Goal: Navigation & Orientation: Find specific page/section

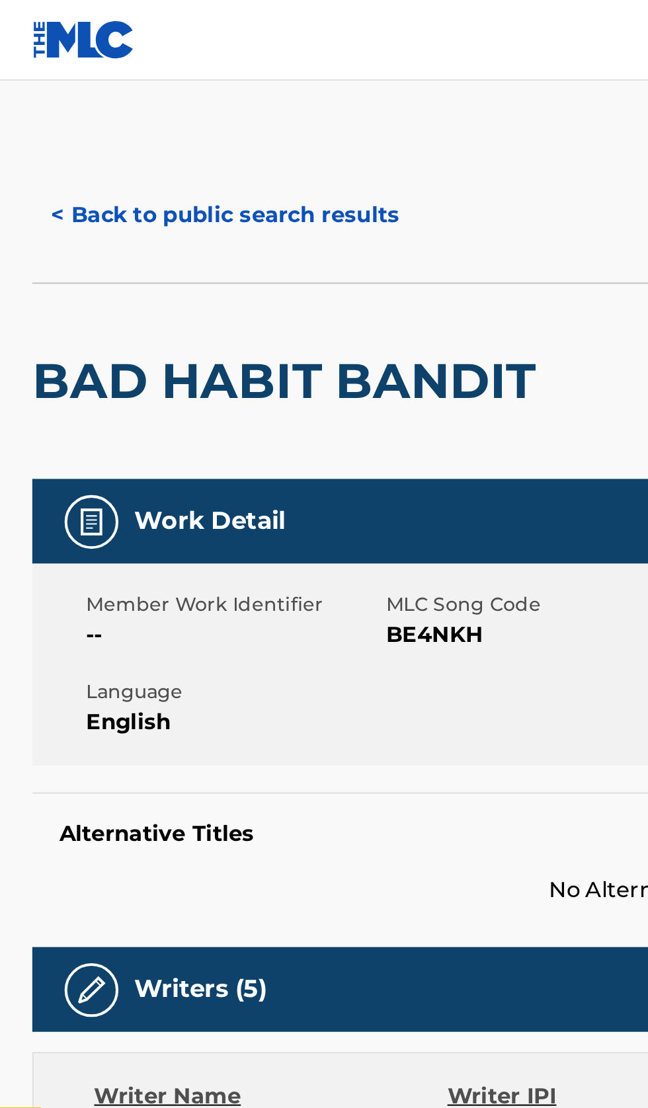
click at [120, 101] on button "< Back to public search results" at bounding box center [111, 105] width 190 height 33
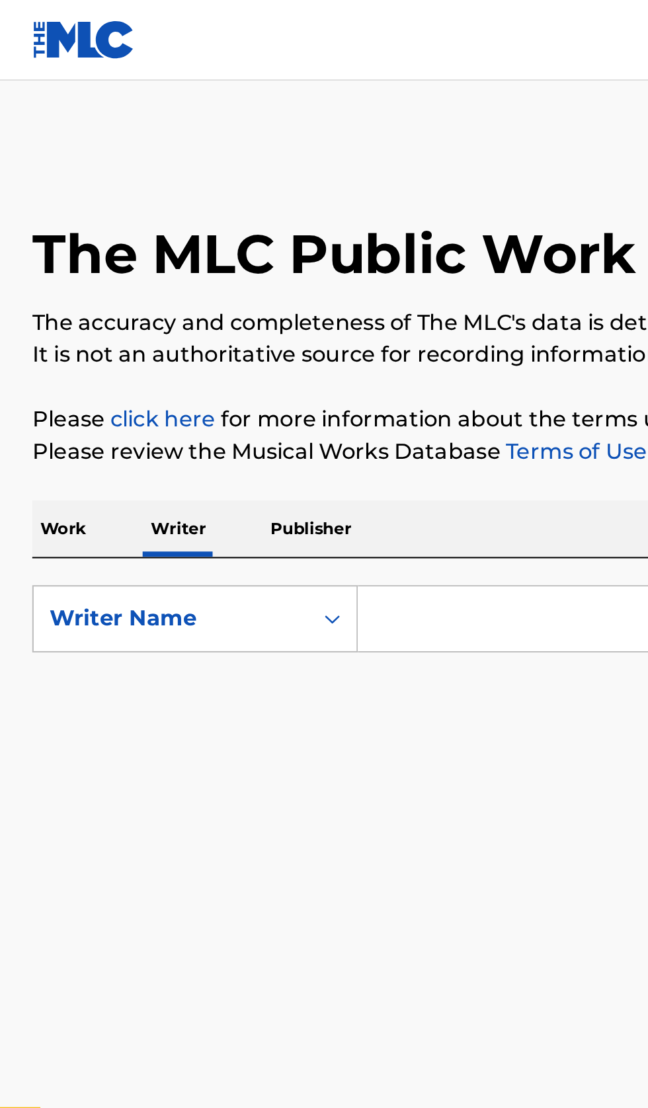
click at [235, 298] on input "Search Form" at bounding box center [404, 304] width 456 height 32
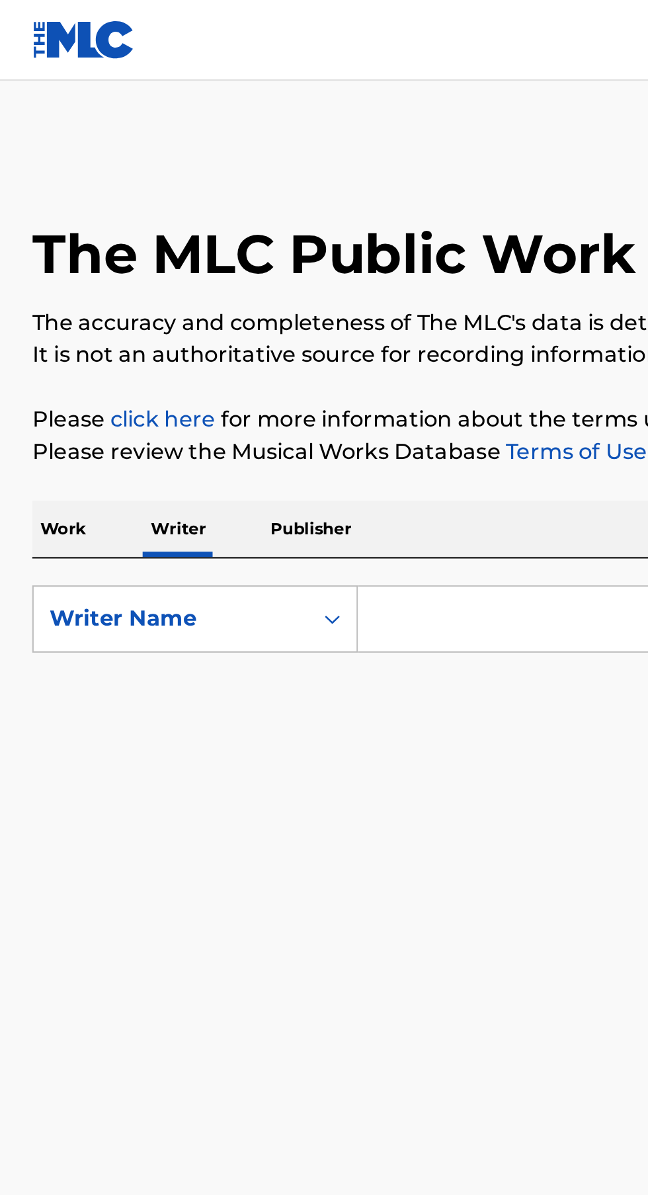
click at [38, 264] on p "Work" at bounding box center [31, 260] width 30 height 28
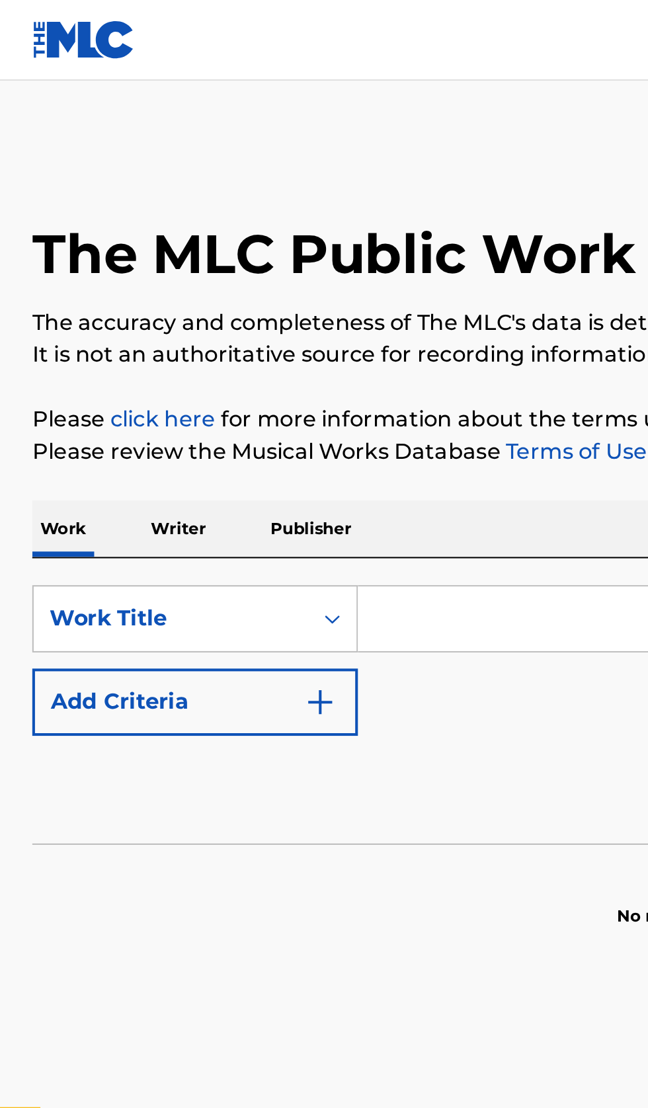
click at [237, 300] on input "Search Form" at bounding box center [404, 304] width 456 height 32
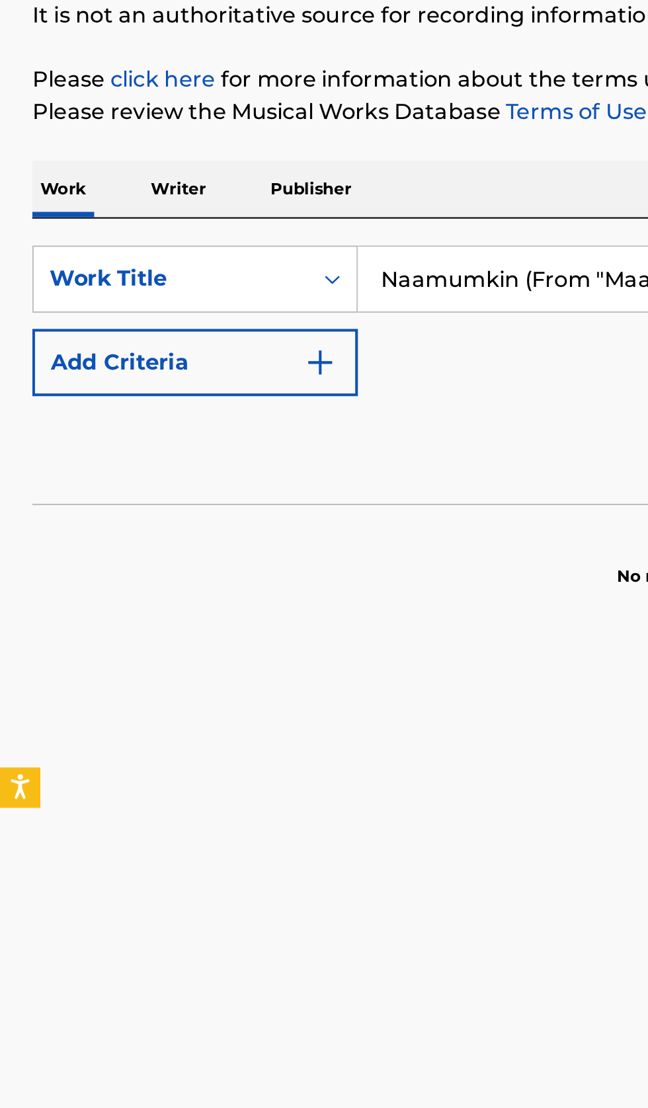
type input "Naamumkin (From "Maalik")"
click at [159, 351] on img "Search Form" at bounding box center [157, 345] width 16 height 16
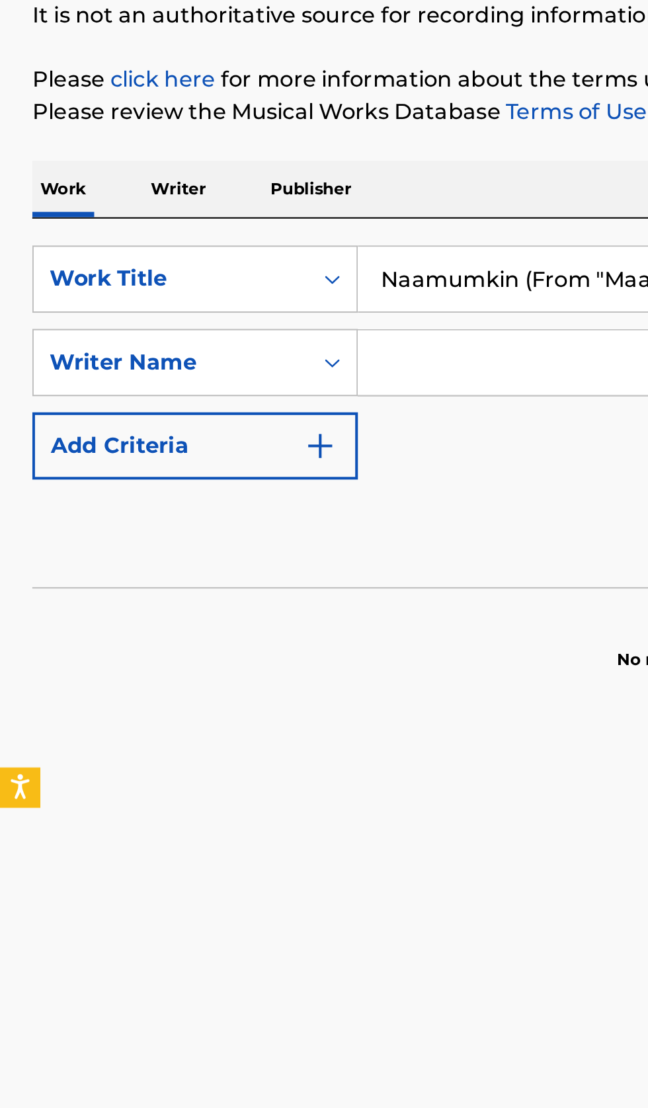
click at [237, 342] on input "Search Form" at bounding box center [391, 345] width 431 height 32
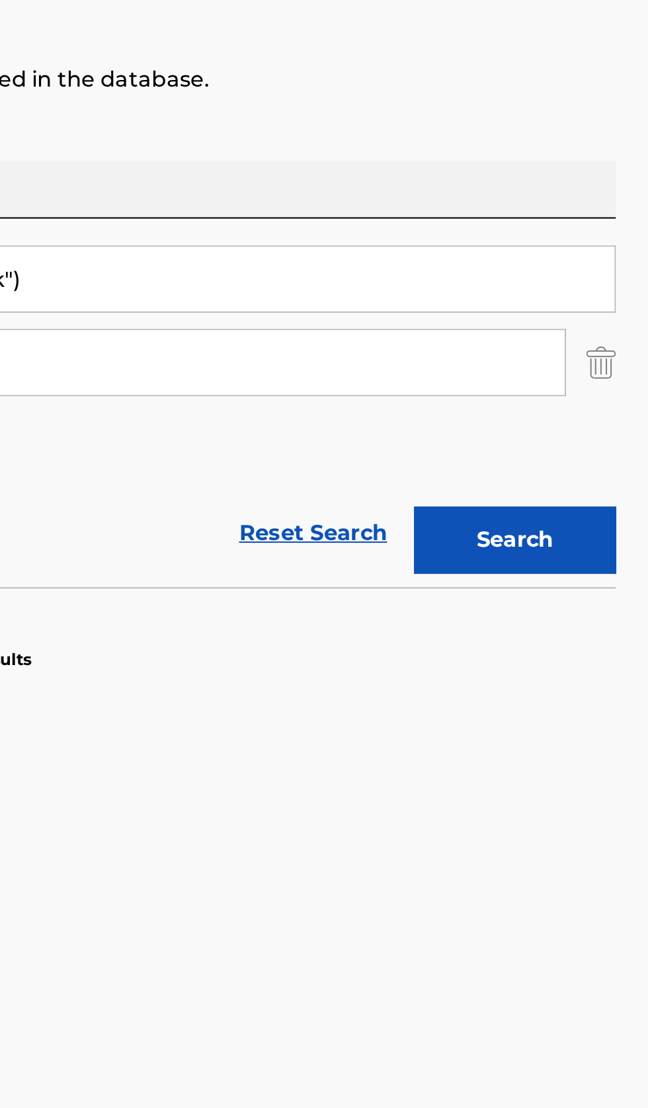
type input "Sachin-jigar"
click at [598, 442] on button "Search" at bounding box center [582, 432] width 99 height 33
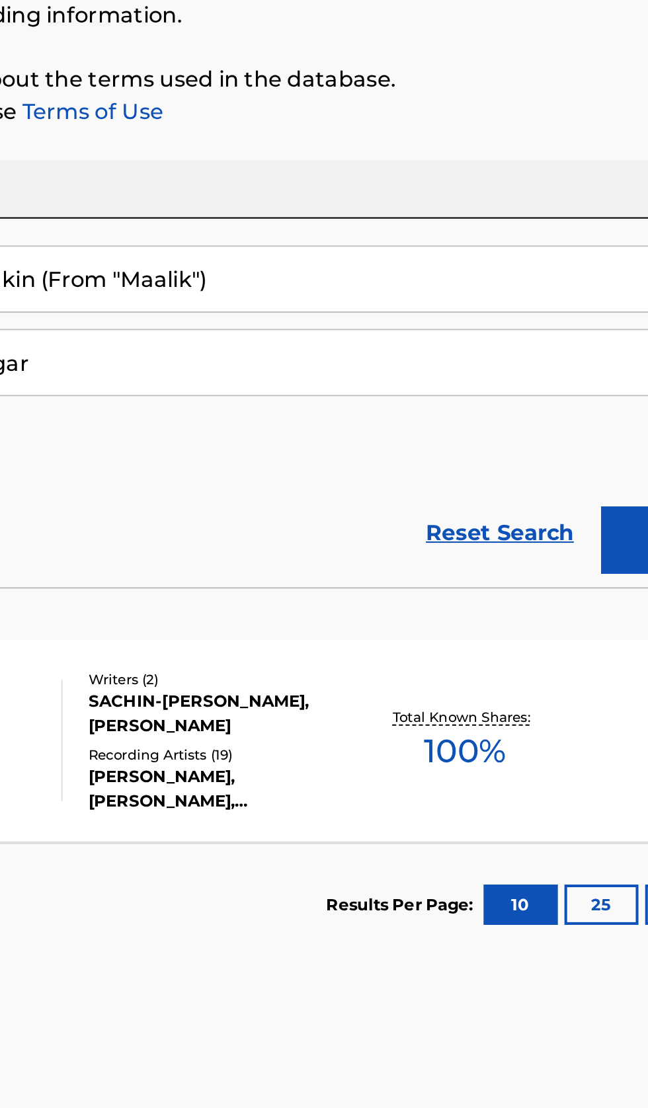
click at [430, 563] on div "KHOOBSURAT (FROM "STREE 2") MLC Song Code : KB6YBF ISWC : Writers ( 2 ) SACHIN-…" at bounding box center [324, 530] width 616 height 99
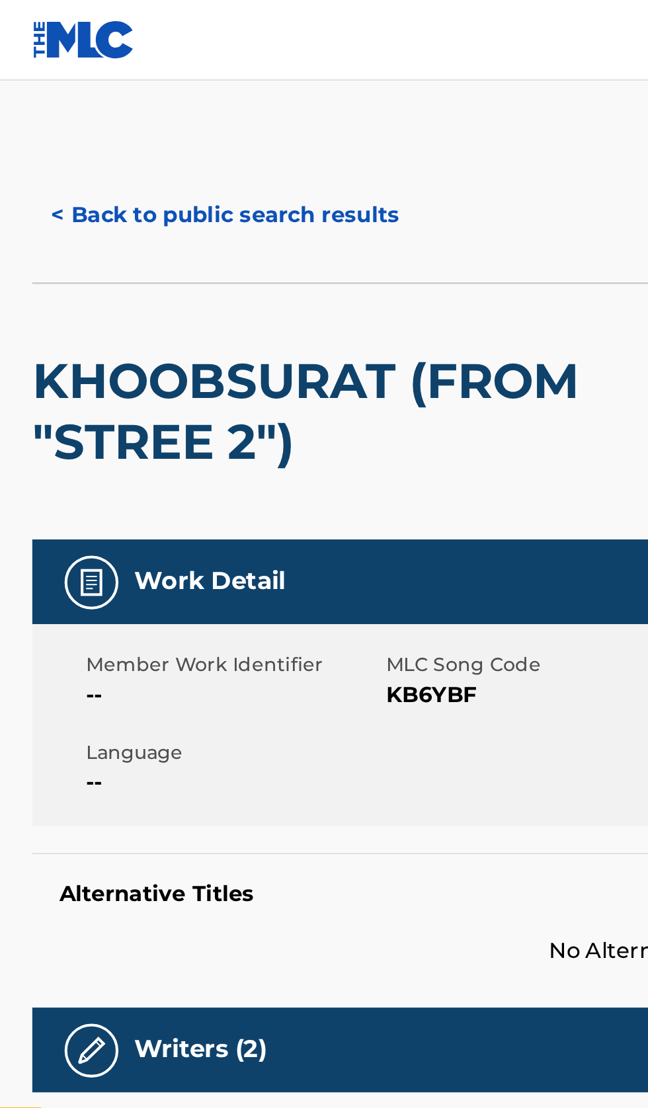
click at [139, 101] on button "< Back to public search results" at bounding box center [111, 105] width 190 height 33
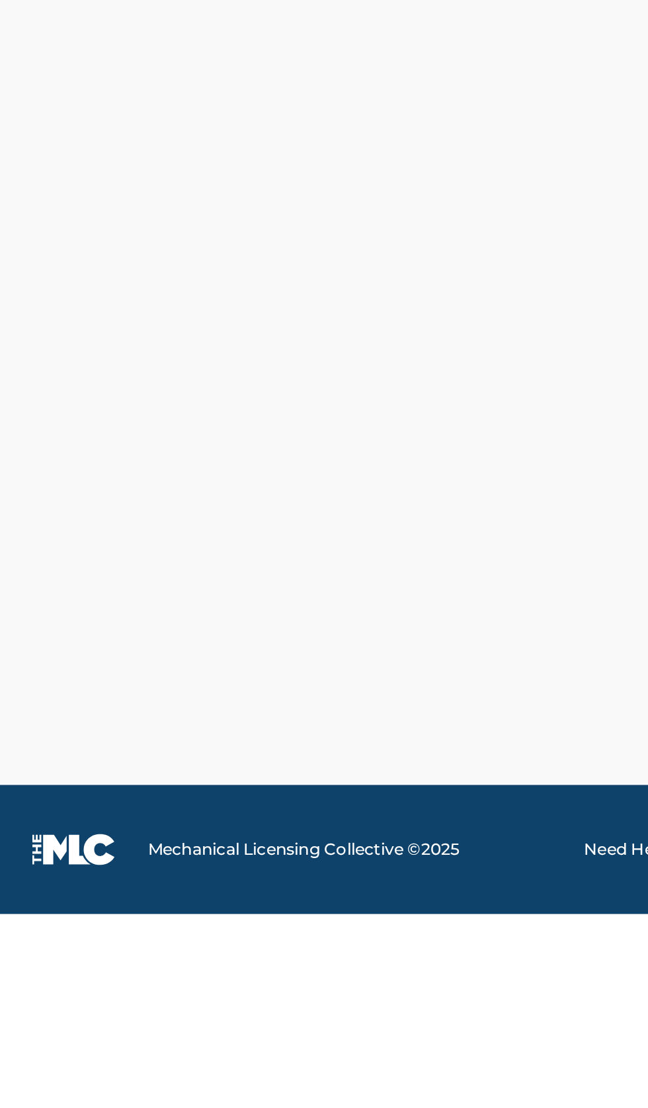
scroll to position [65, 0]
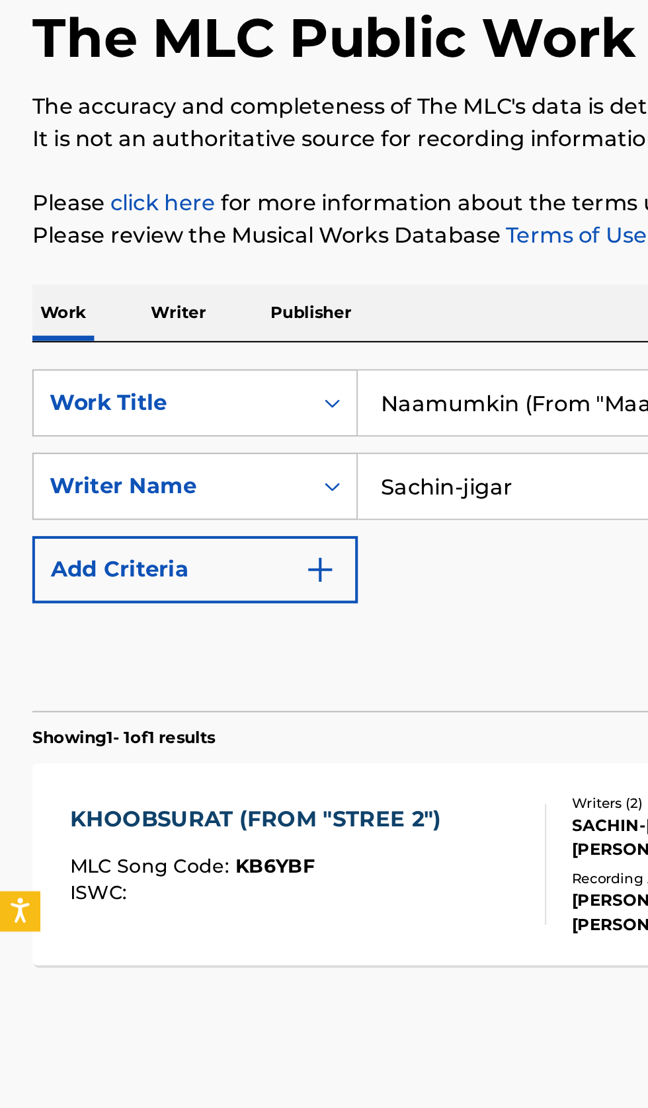
click at [93, 246] on p "Writer" at bounding box center [87, 260] width 35 height 28
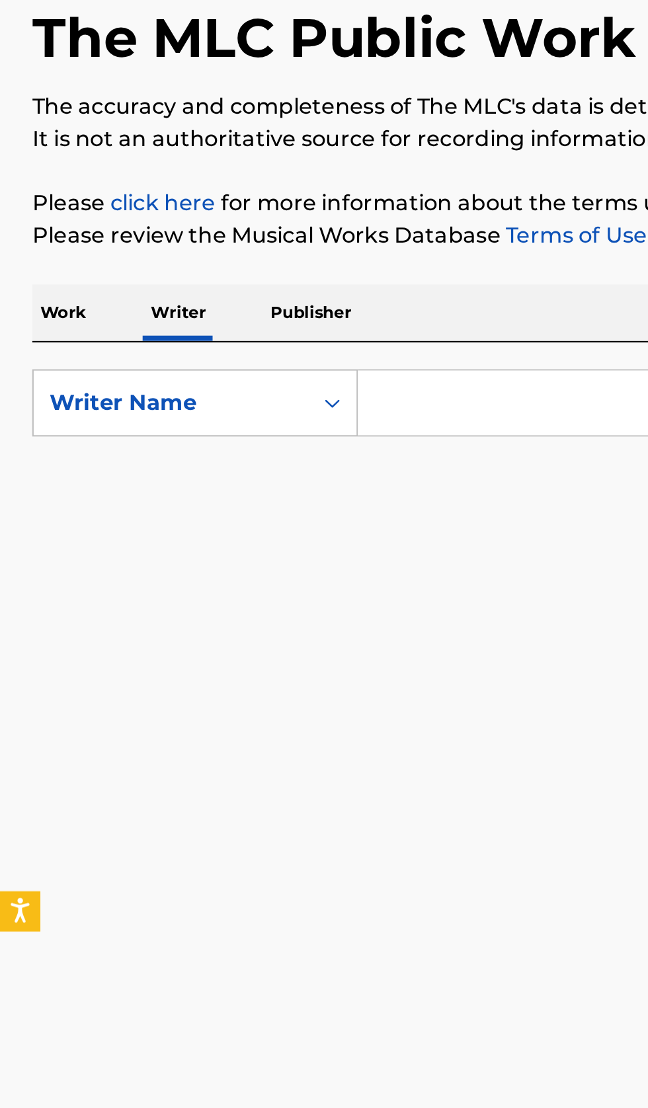
click at [227, 307] on input "Search Form" at bounding box center [404, 304] width 456 height 32
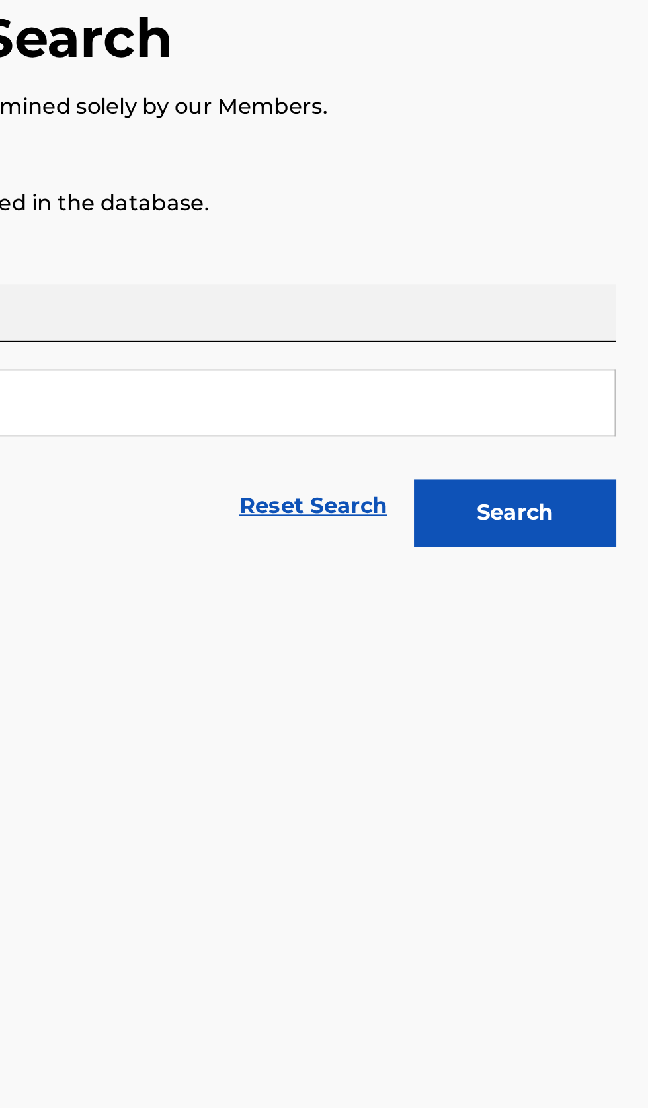
type input "Sachin-jigar"
click at [608, 361] on button "Search" at bounding box center [582, 358] width 99 height 33
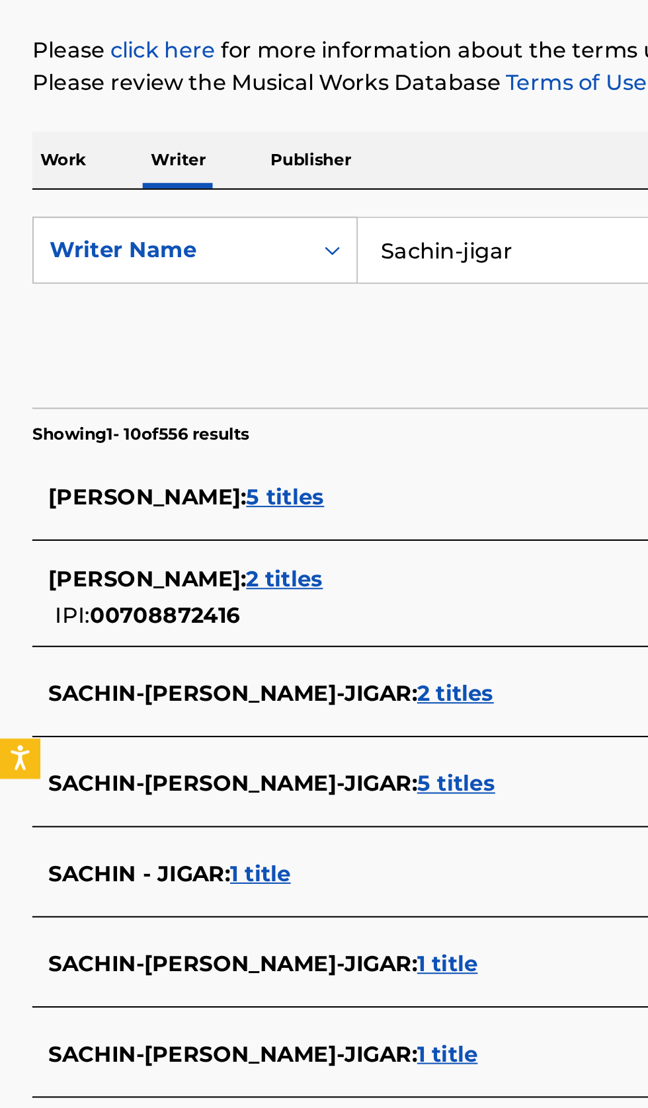
click at [210, 613] on div "SACHIN - JIGAR : 1 title" at bounding box center [307, 611] width 566 height 16
